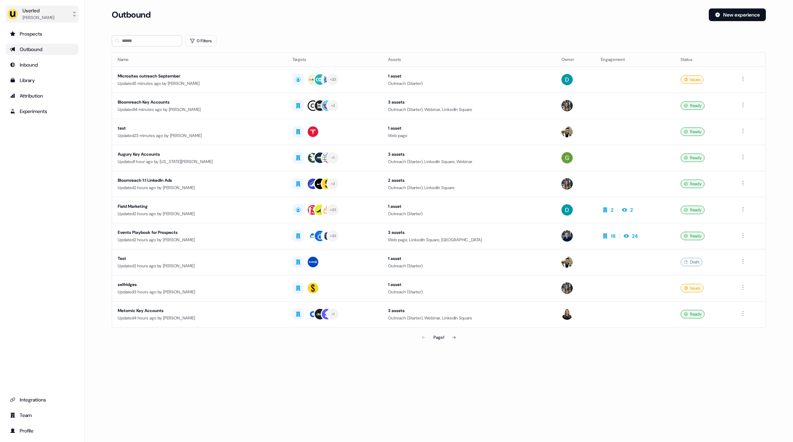
click at [51, 16] on button "Userled [PERSON_NAME]" at bounding box center [42, 14] width 73 height 17
click at [47, 35] on div "Impersonate (Admin)" at bounding box center [41, 33] width 67 height 13
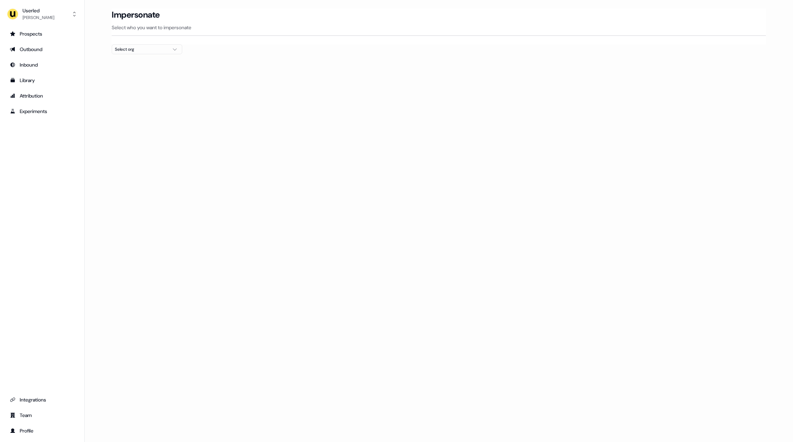
click at [157, 49] on div "Select org" at bounding box center [141, 49] width 53 height 7
click at [145, 64] on input "text" at bounding box center [150, 62] width 61 height 13
type input "*****"
click at [134, 74] on div "Canva" at bounding box center [147, 74] width 70 height 11
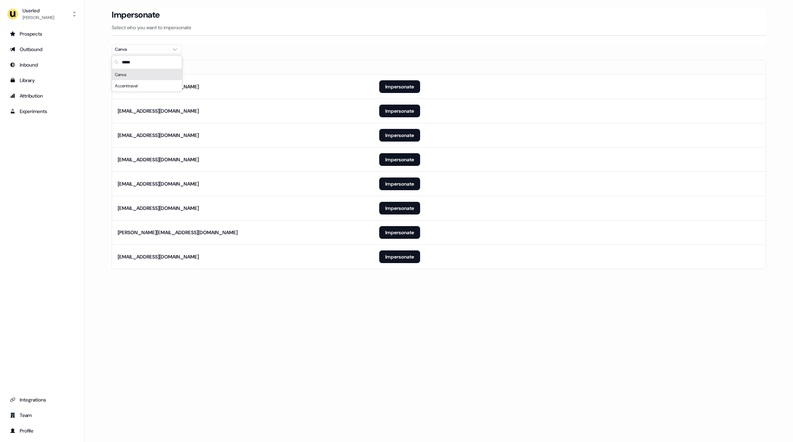
click at [254, 60] on div "Email [EMAIL_ADDRESS][DOMAIN_NAME] Impersonate [EMAIL_ADDRESS][DOMAIN_NAME] Imp…" at bounding box center [439, 164] width 654 height 209
click at [407, 254] on button "Impersonate" at bounding box center [399, 257] width 41 height 13
